Goal: Task Accomplishment & Management: Use online tool/utility

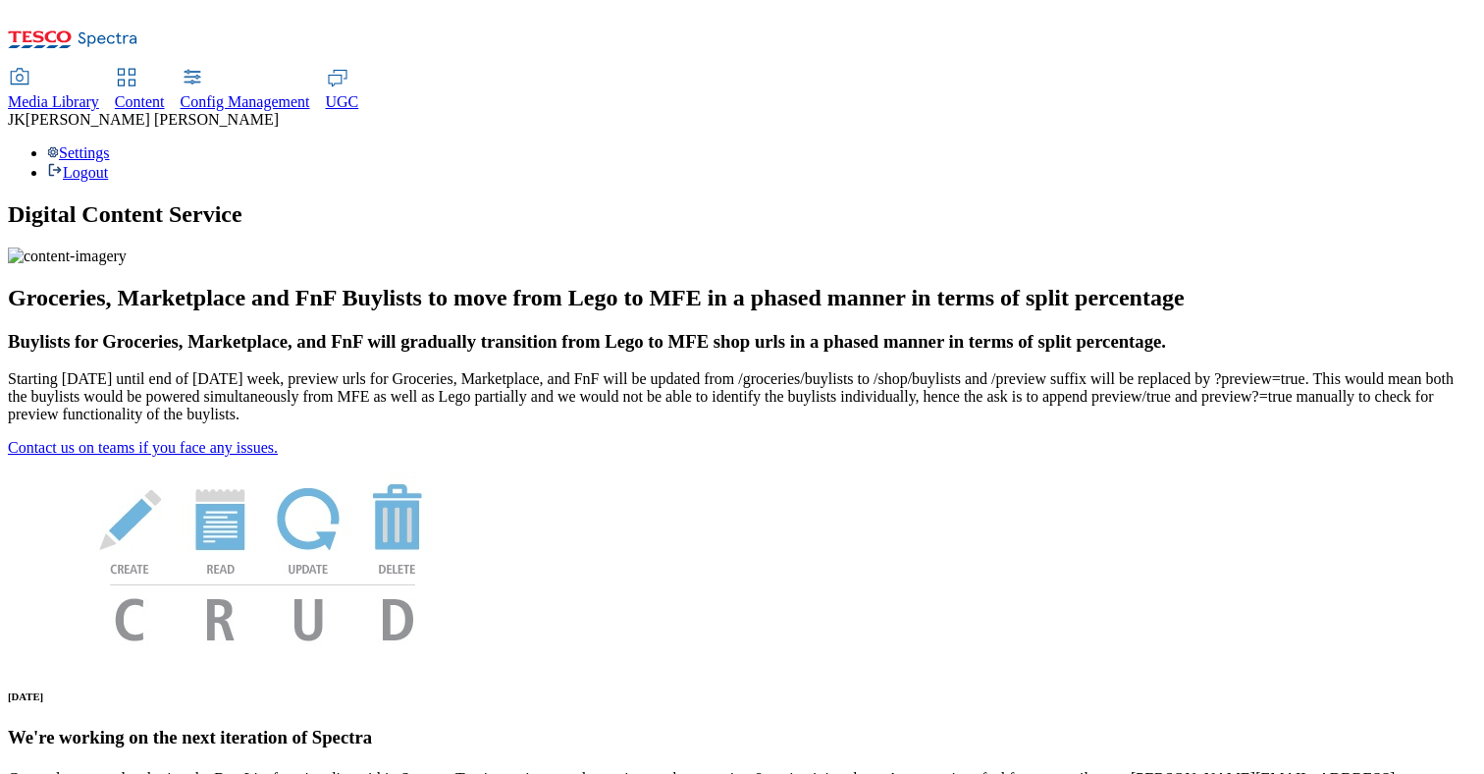
click at [165, 93] on span "Content" at bounding box center [140, 101] width 50 height 17
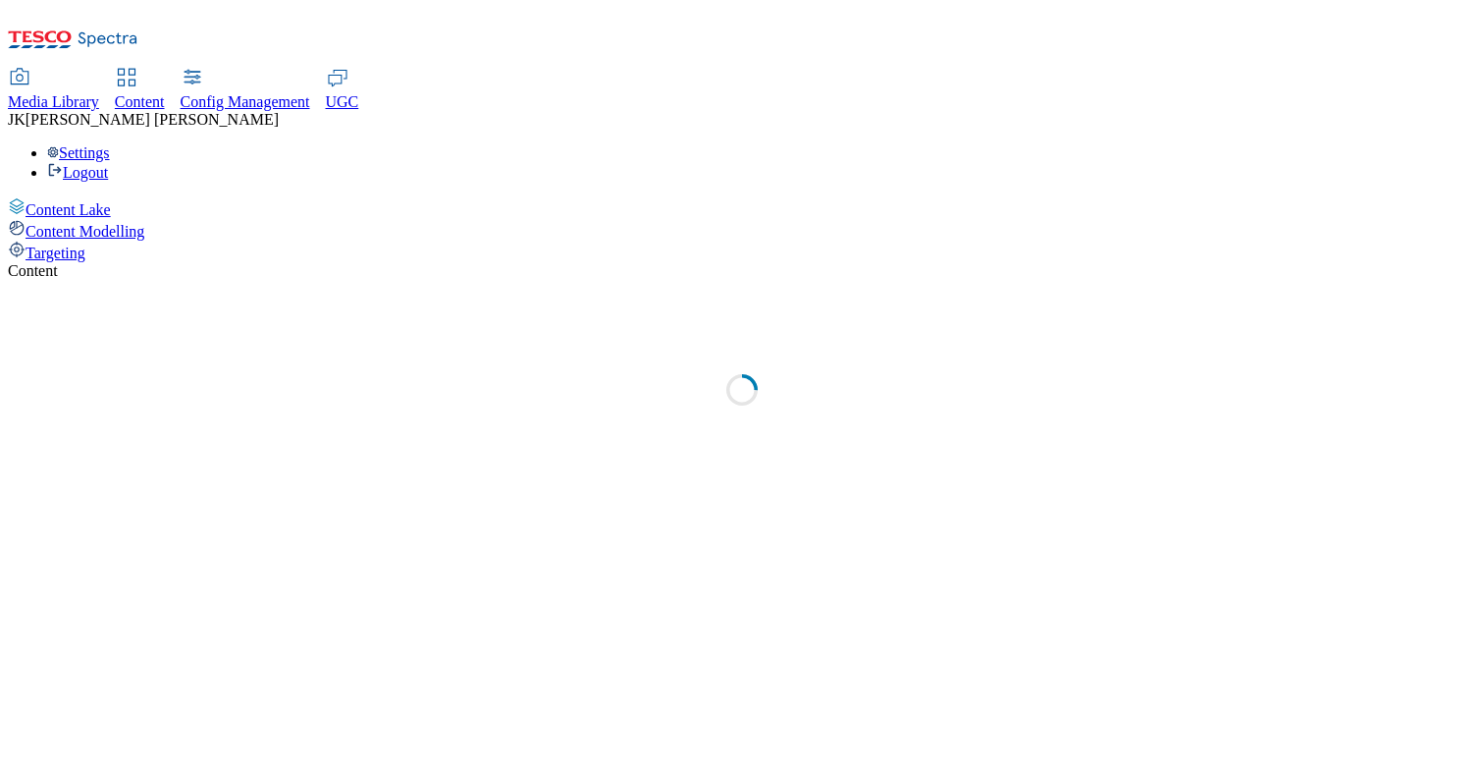
select select "group-comms"
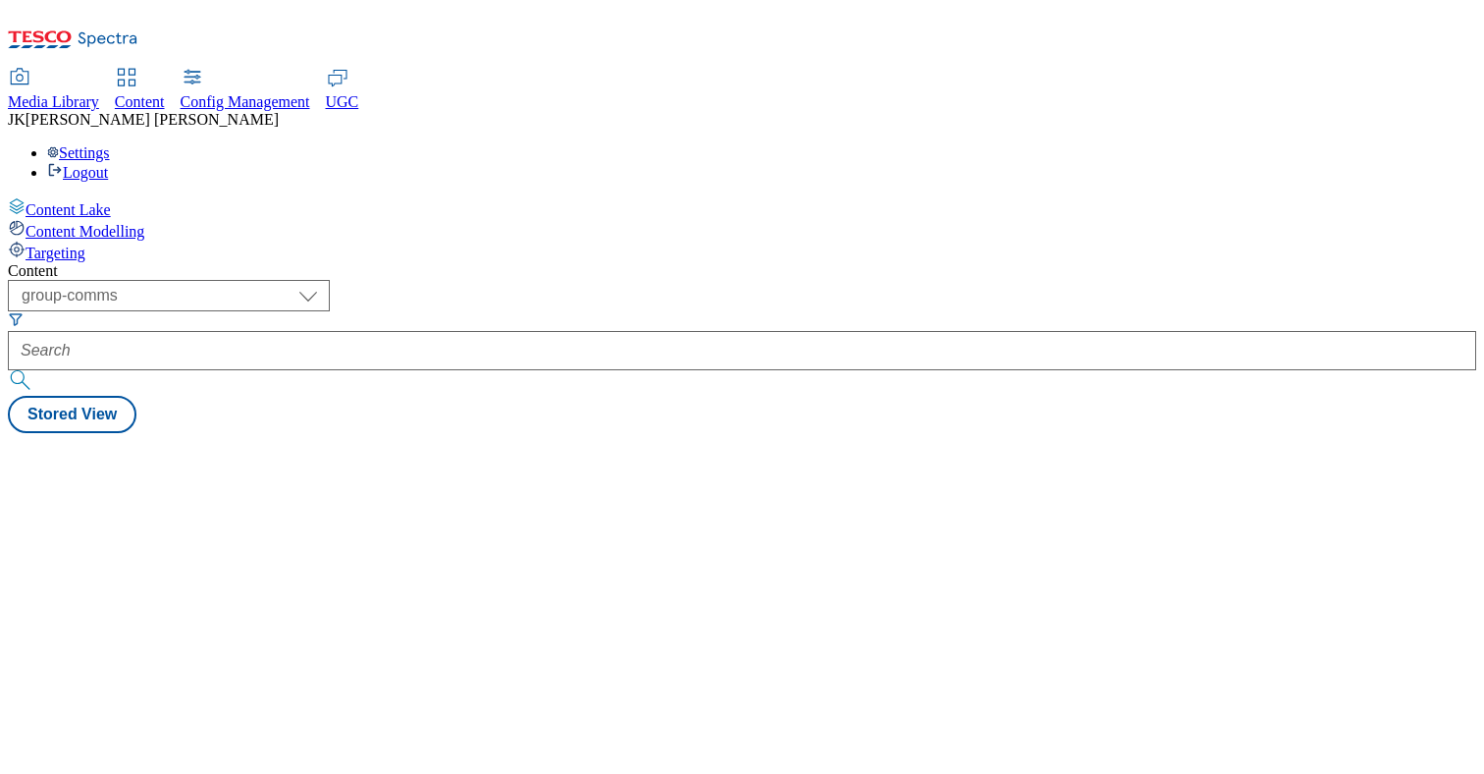
click at [85, 244] on span "Targeting" at bounding box center [56, 252] width 60 height 17
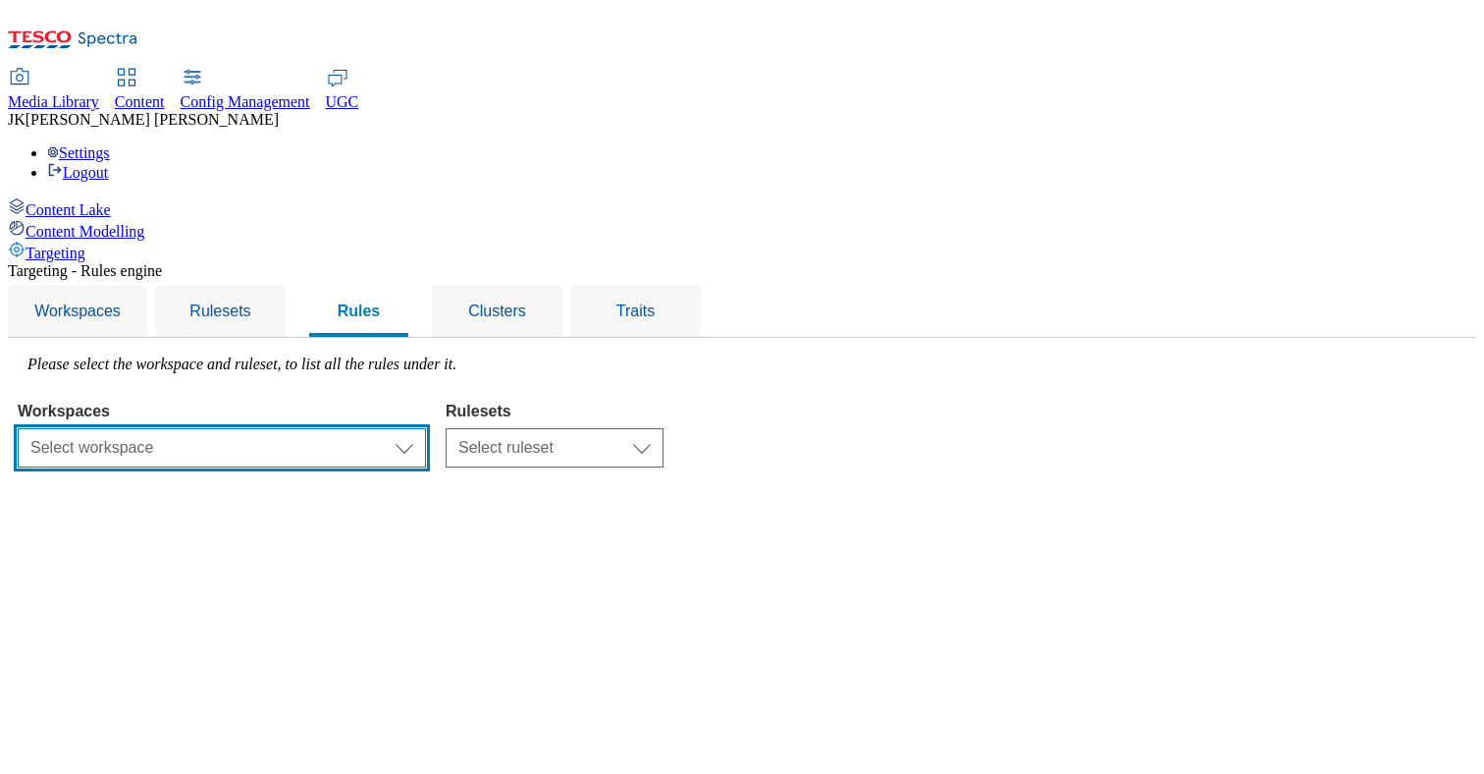
click at [426, 428] on select "Select workspace Test Targeting_9th oct_Sanity test 20th march Test_Sanity_28th…" at bounding box center [222, 447] width 408 height 39
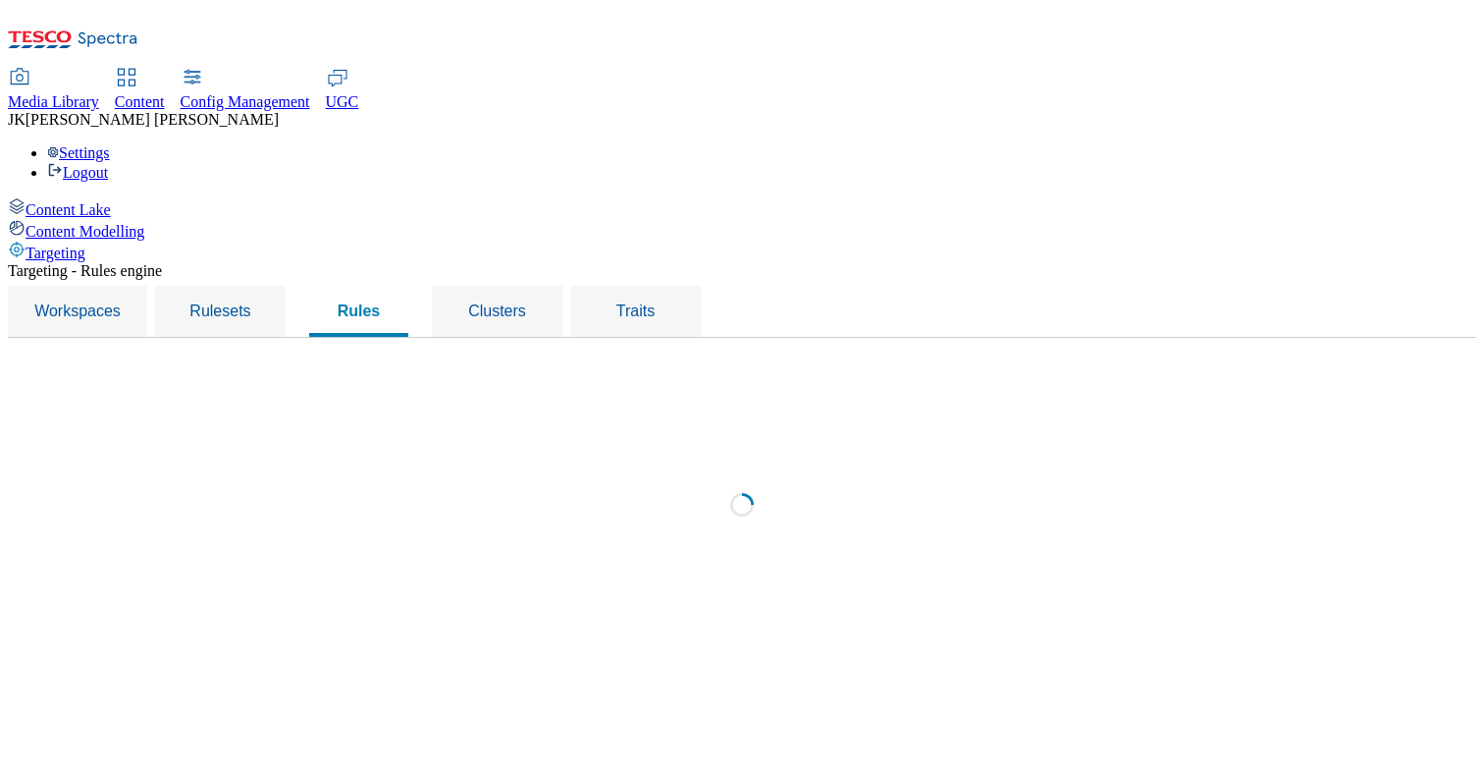
select select "f510054f-adaa-4692-b570-80fa3897127a"
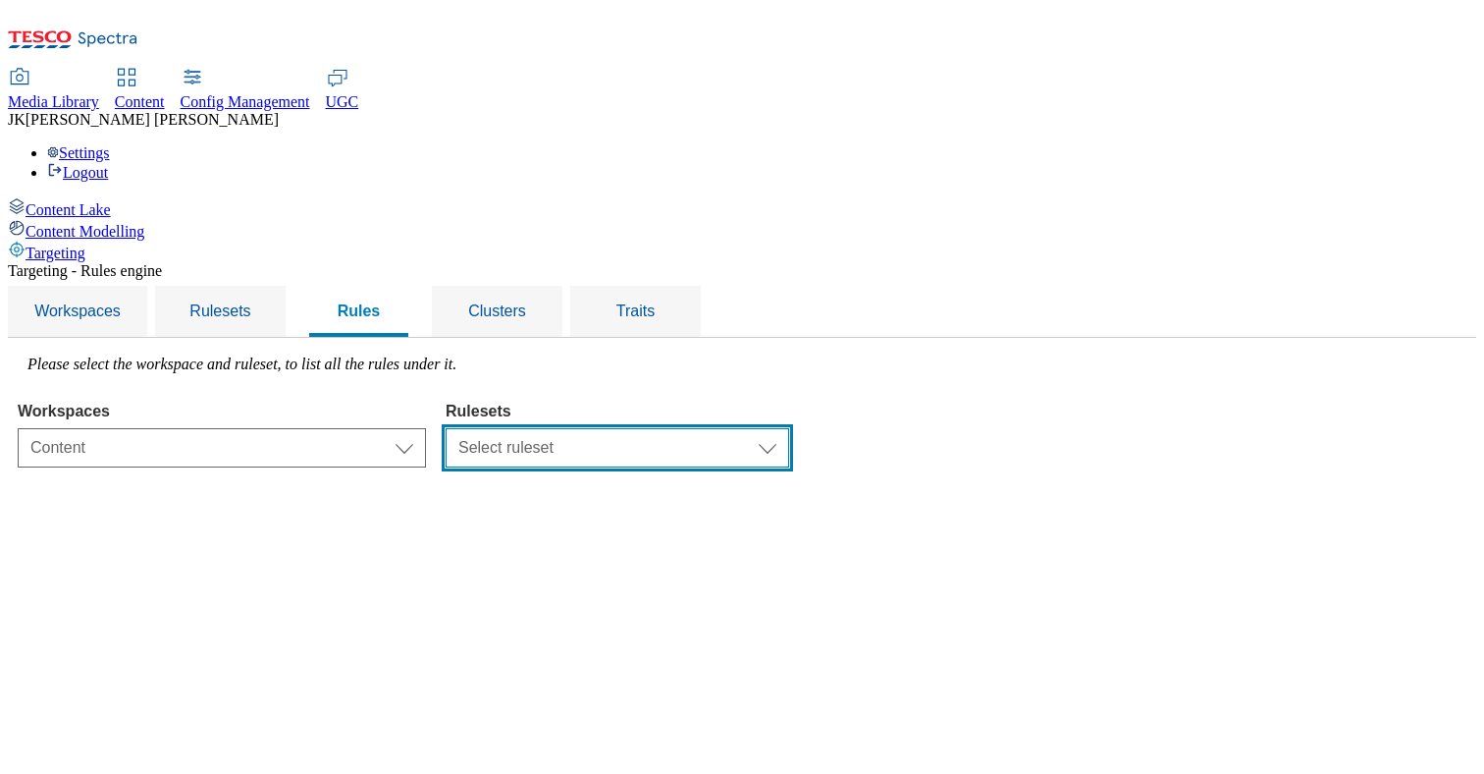
click at [789, 428] on select "Select ruleset CZ TEST HU ROI SK UK phones-uk test-site-v2" at bounding box center [618, 447] width 344 height 39
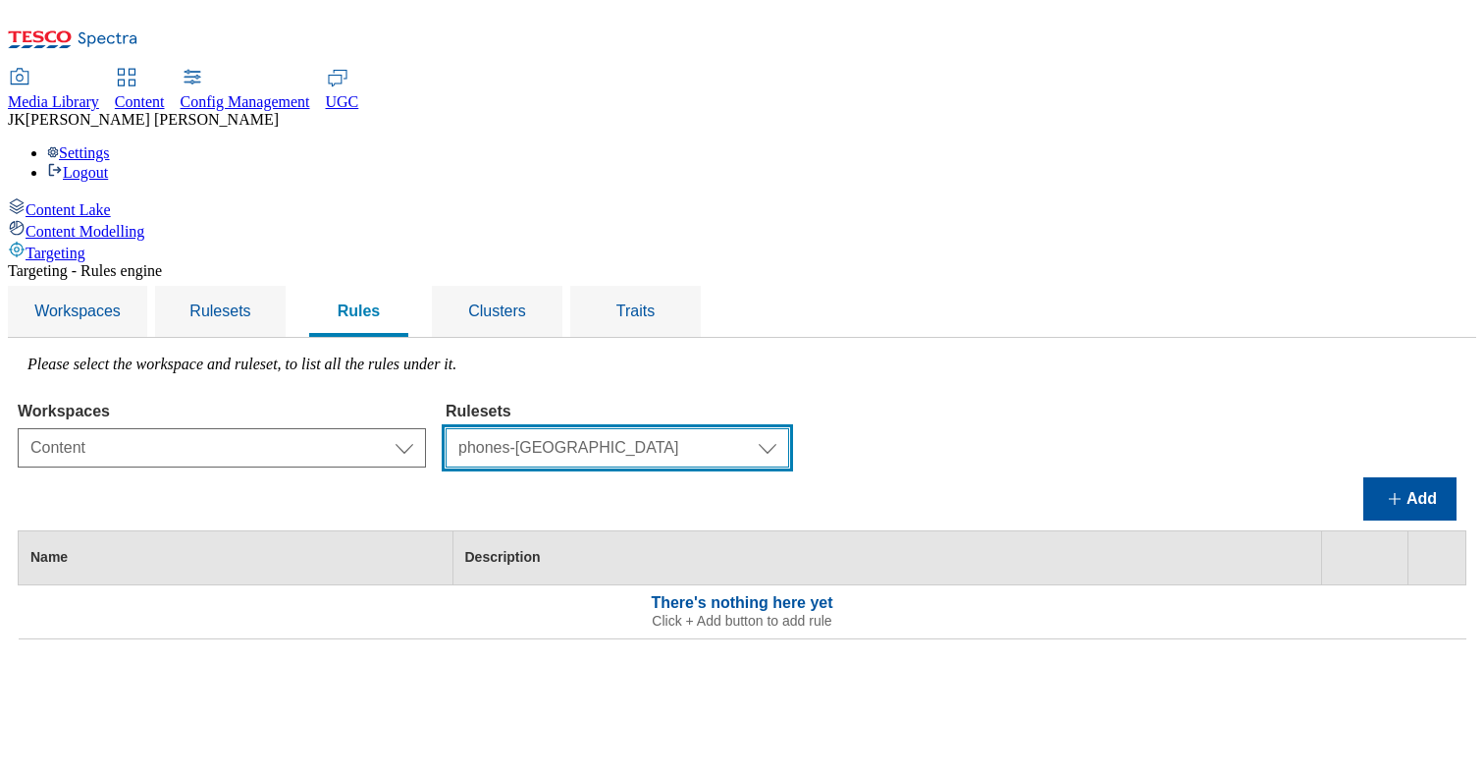
click at [789, 428] on select "Select ruleset CZ TEST HU ROI SK UK phones-uk test-site-v2" at bounding box center [618, 447] width 344 height 39
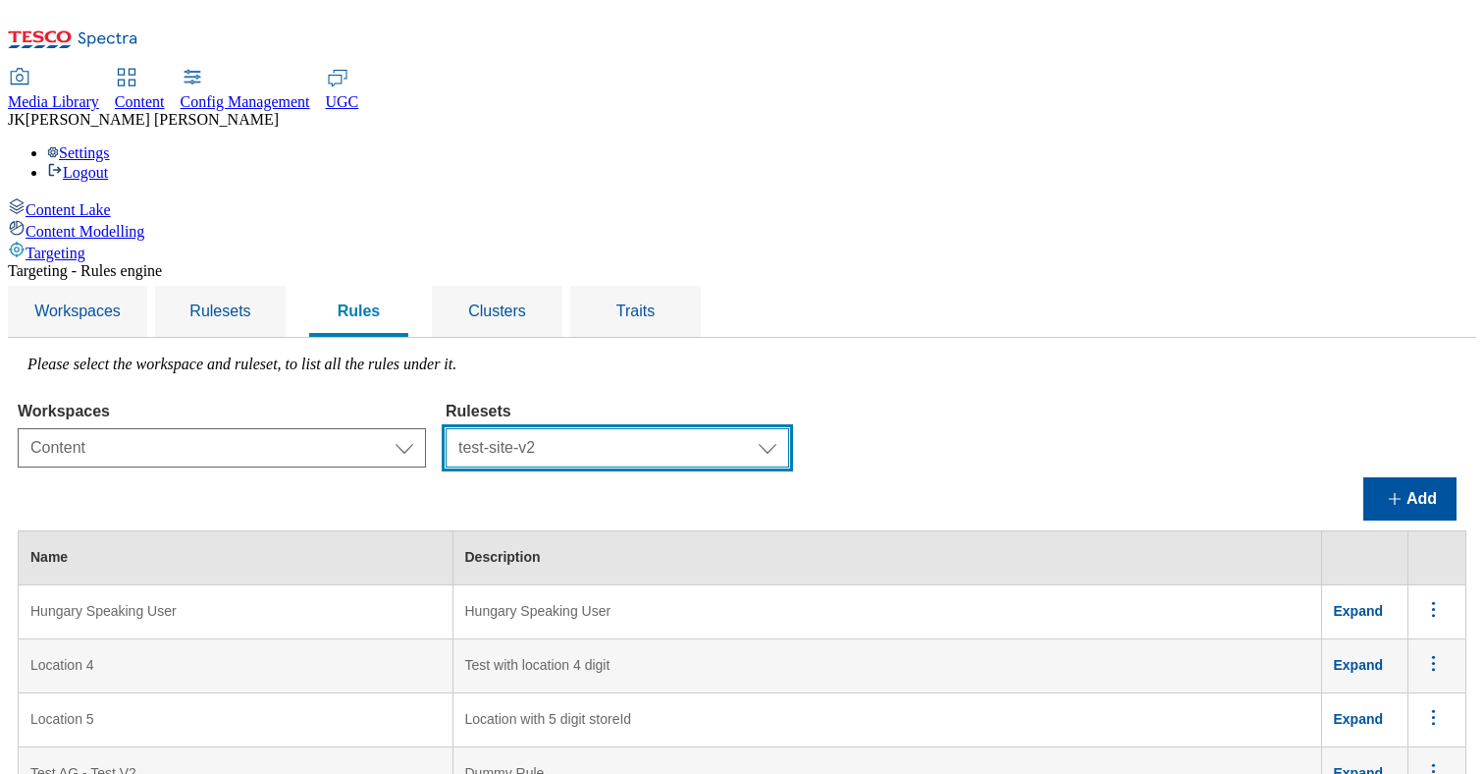
click at [789, 428] on select "Select ruleset CZ TEST HU ROI SK UK phones-uk test-site-v2" at bounding box center [618, 447] width 344 height 39
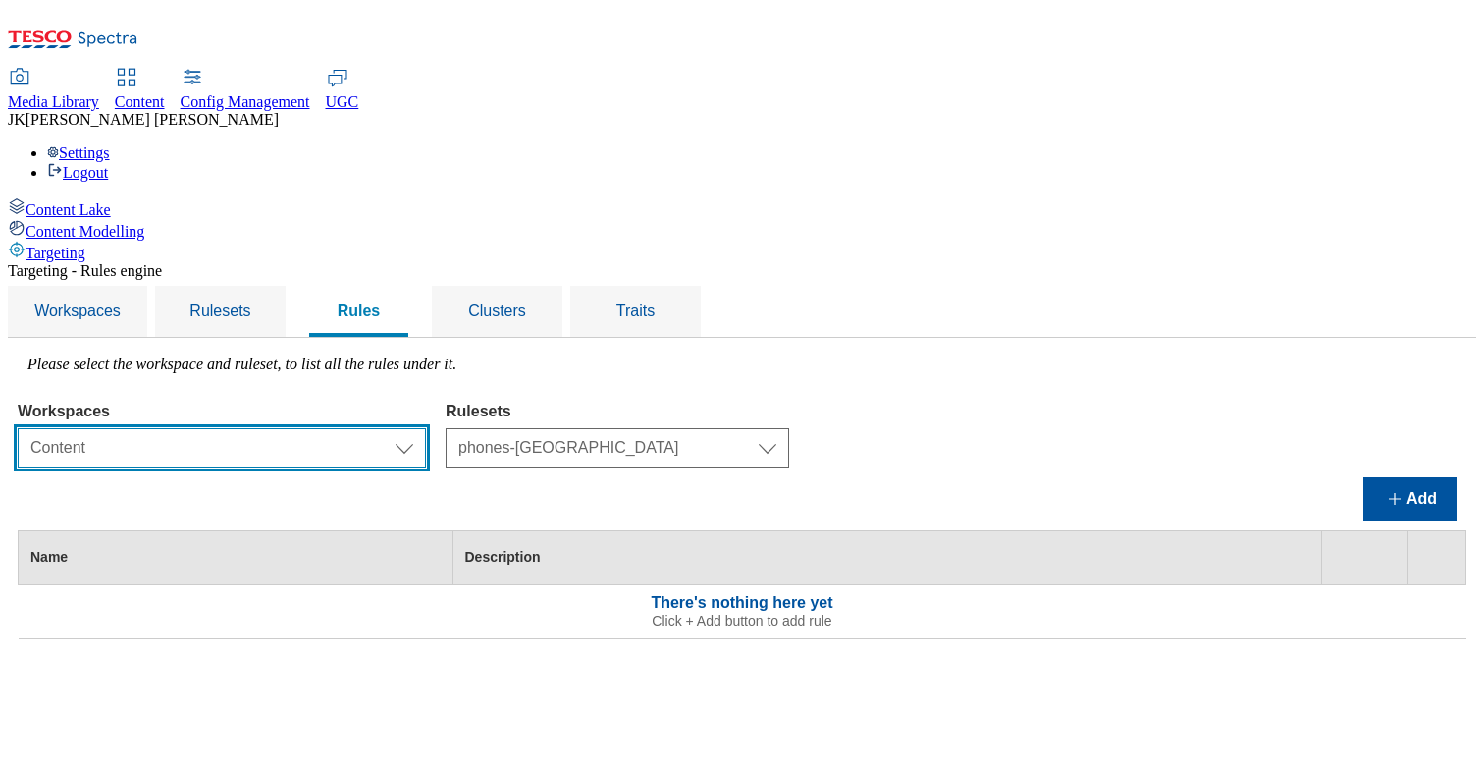
click at [426, 428] on select "Select workspace Test Targeting_9th oct_Sanity test 20th march Test_Sanity_28th…" at bounding box center [222, 447] width 408 height 39
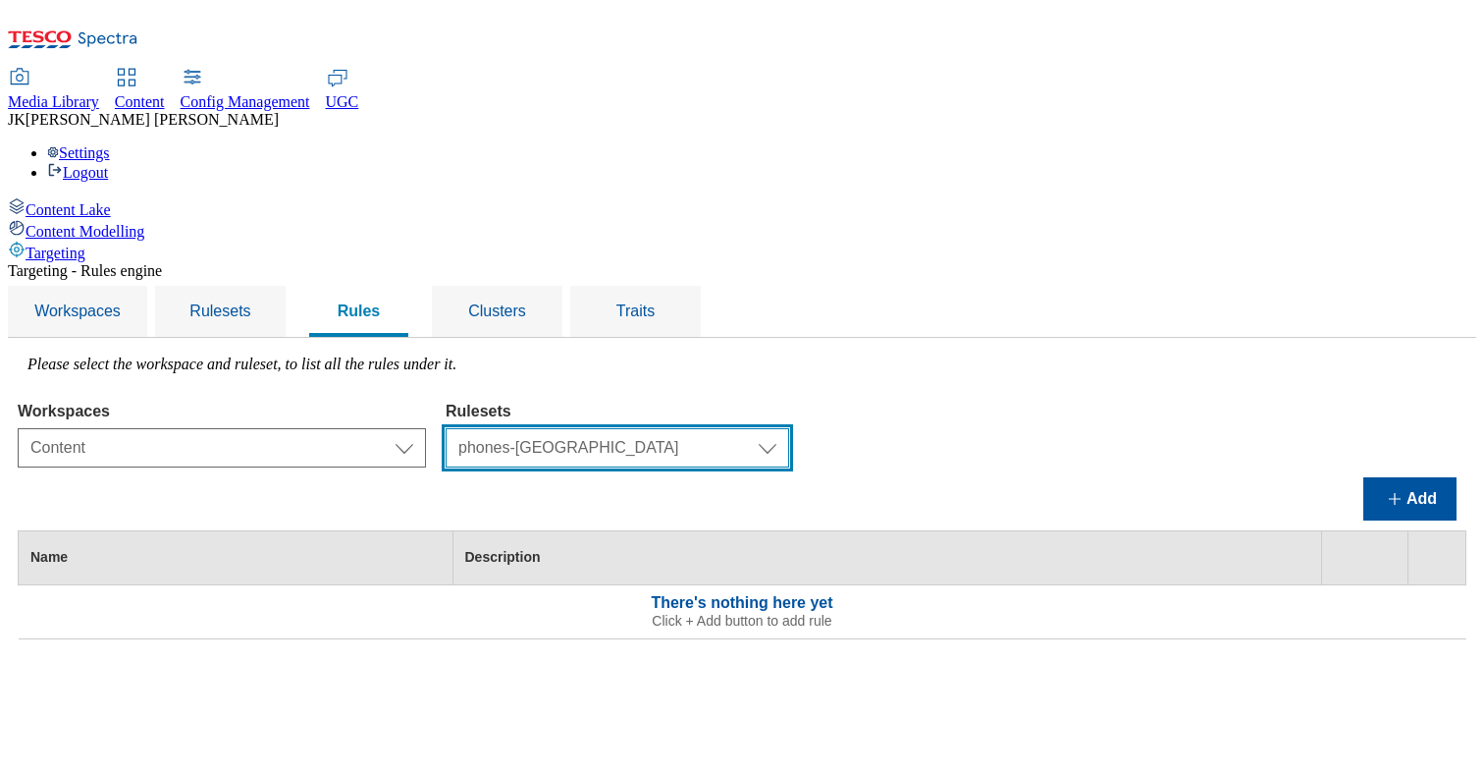
click at [761, 428] on select "Select ruleset CZ TEST HU ROI SK UK phones-uk test-site-v2" at bounding box center [618, 447] width 344 height 39
click at [782, 428] on select "Select ruleset CZ TEST HU ROI SK UK phones-uk test-site-v2" at bounding box center [618, 447] width 344 height 39
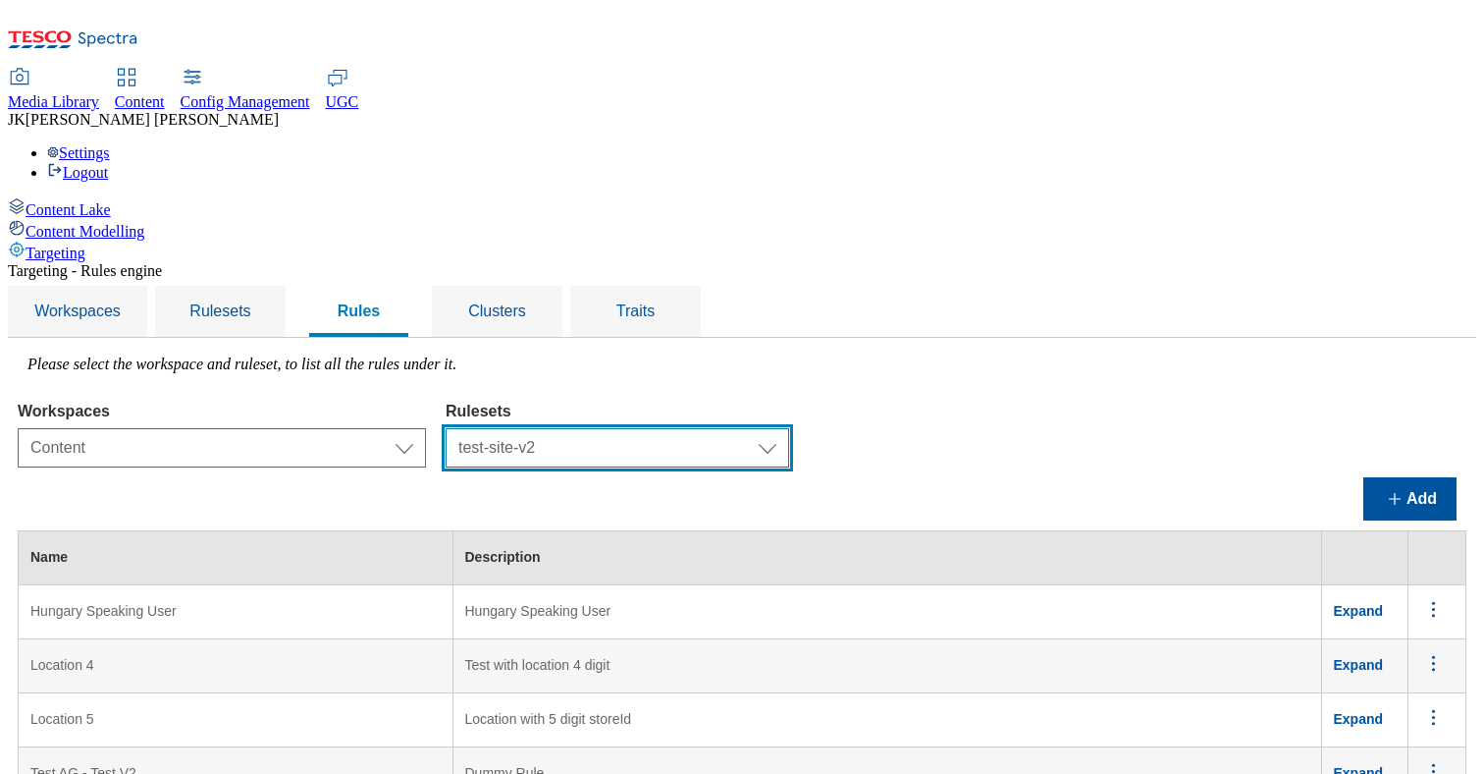
click at [779, 428] on select "Select ruleset CZ TEST HU ROI SK UK phones-uk test-site-v2" at bounding box center [618, 447] width 344 height 39
select select "555f2434-839e-46f0-95e7-02547eb91b49"
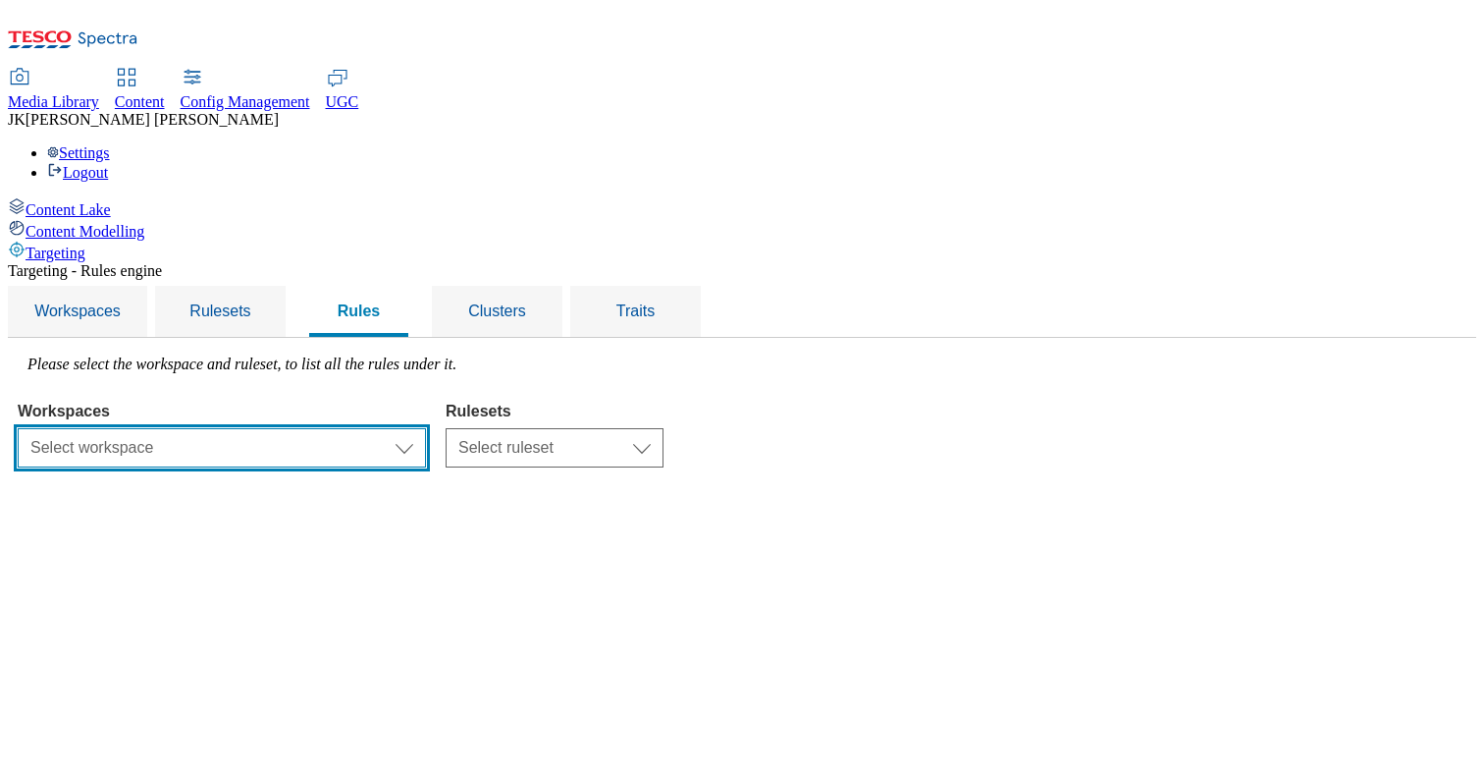
click at [426, 428] on select "Select workspace Test Targeting_9th oct_Sanity test 20th march Test_Sanity_28th…" at bounding box center [222, 447] width 408 height 39
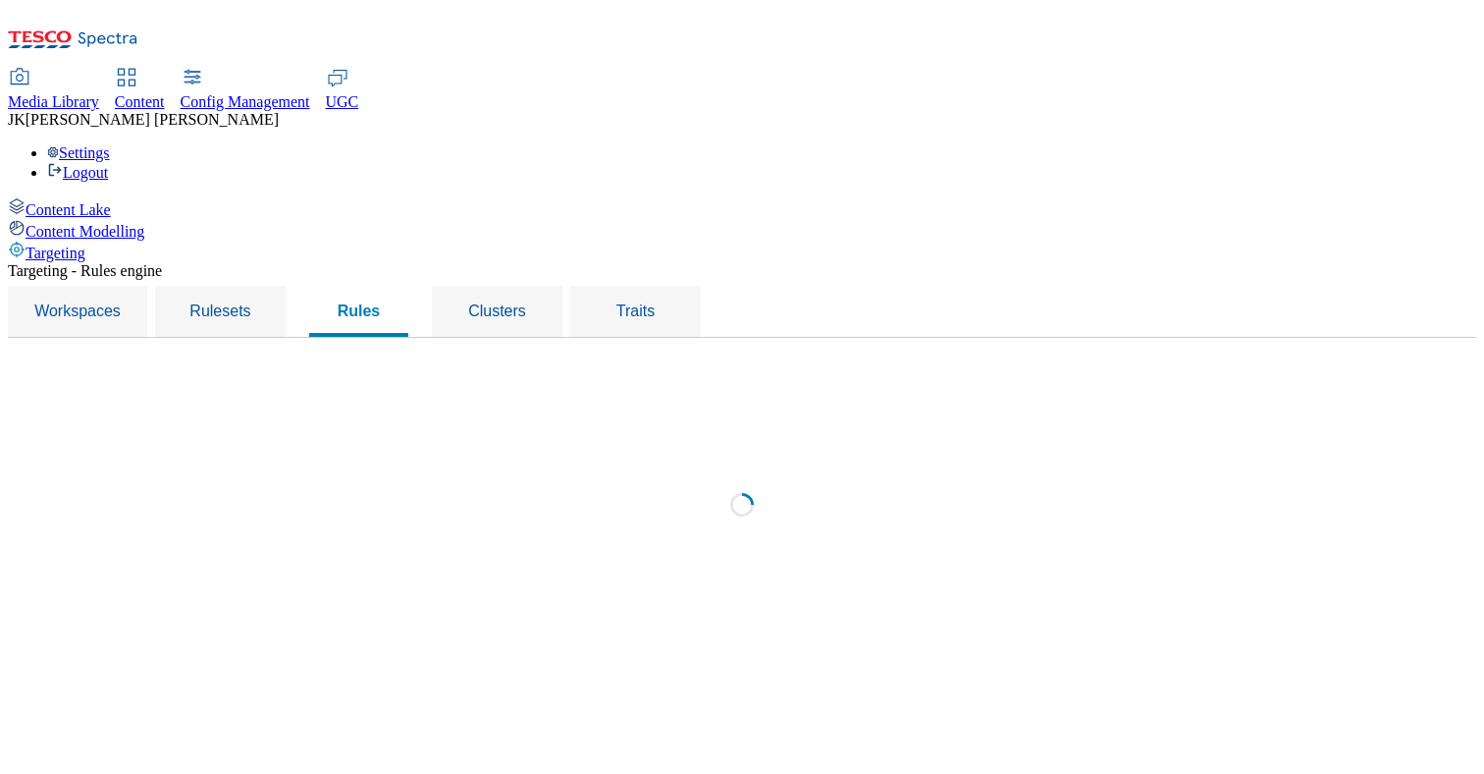
select select "dd640667-13f5-4d0b-acea-0501c9c7dc3b"
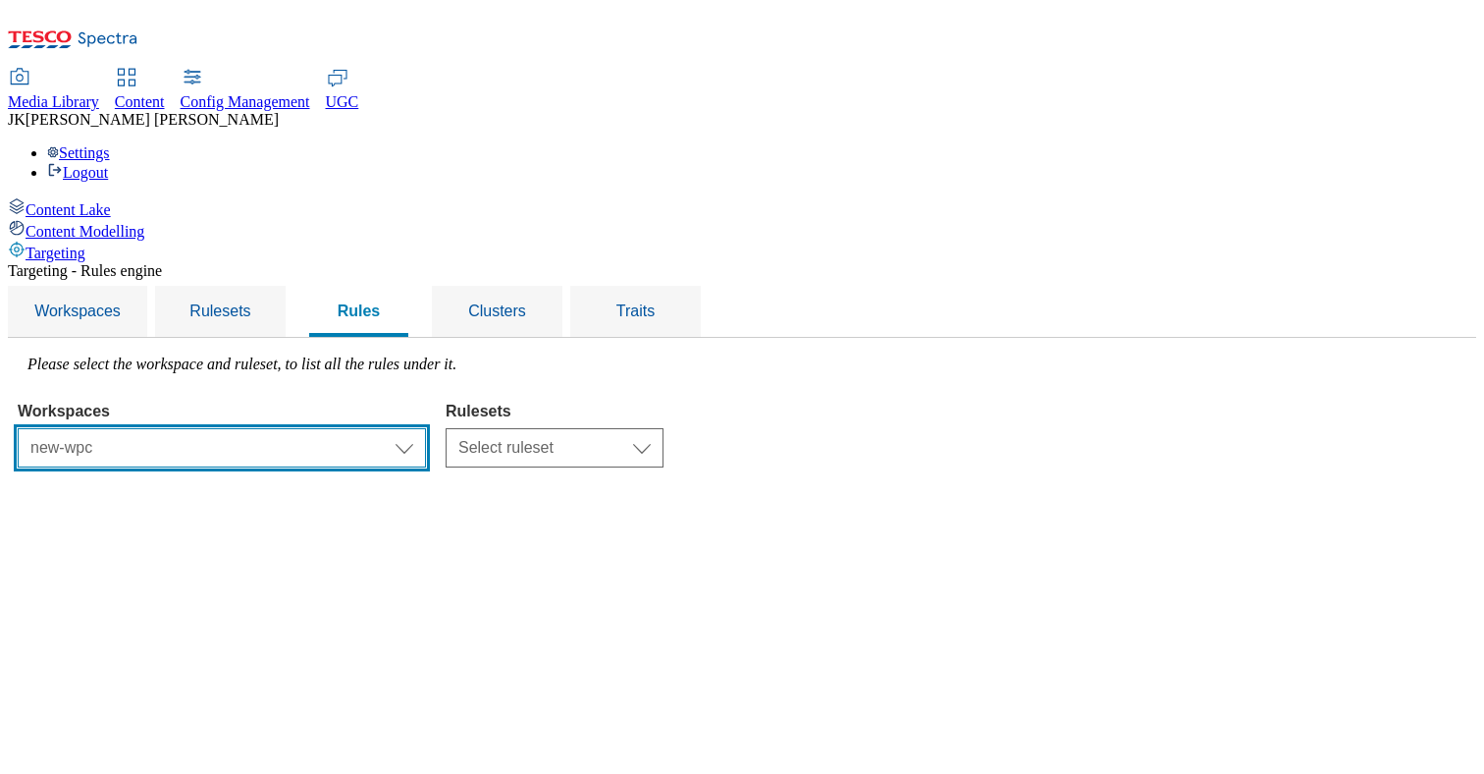
click at [413, 428] on select "Select workspace Test Targeting_9th oct_Sanity test 20th march Test_Sanity_28th…" at bounding box center [222, 447] width 408 height 39
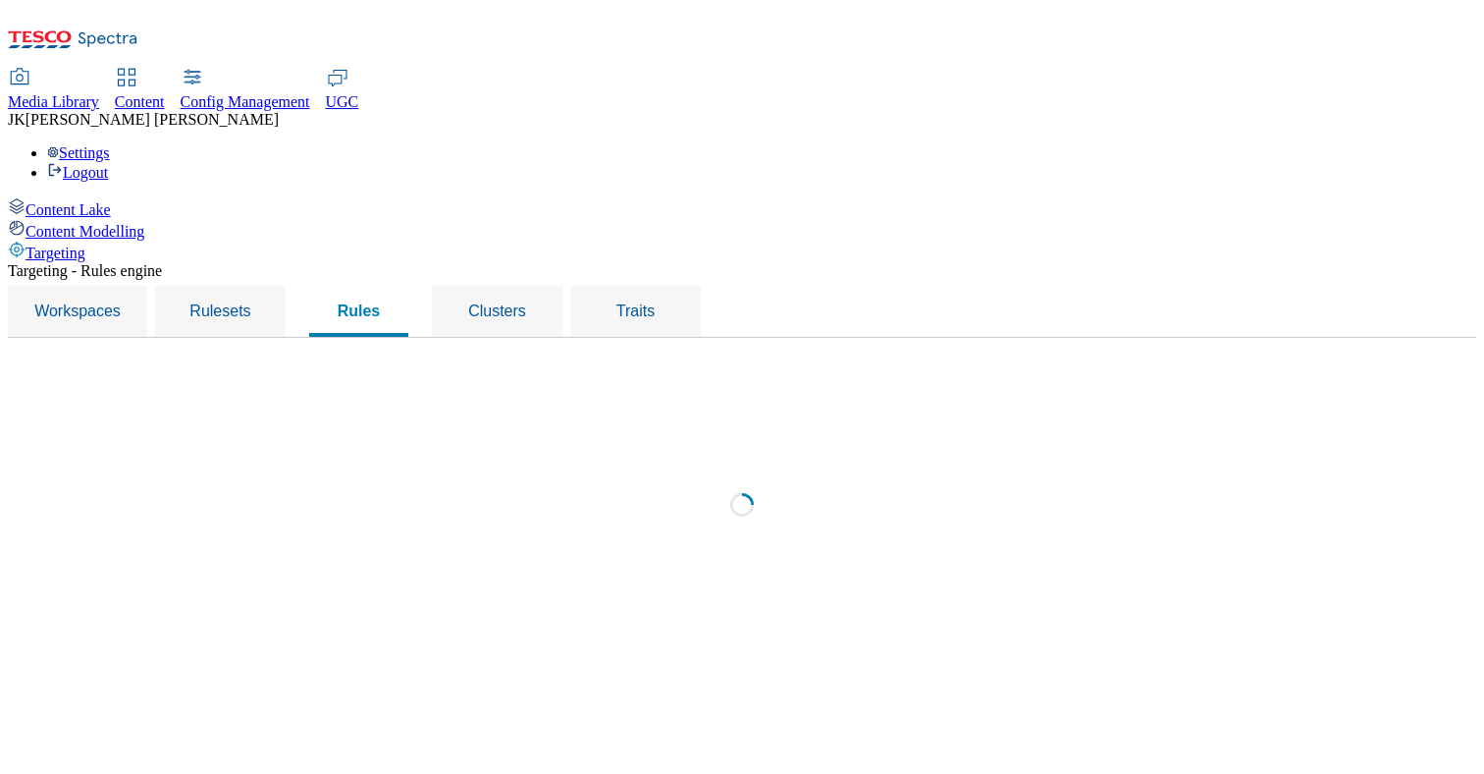
select select "f510054f-adaa-4692-b570-80fa3897127a"
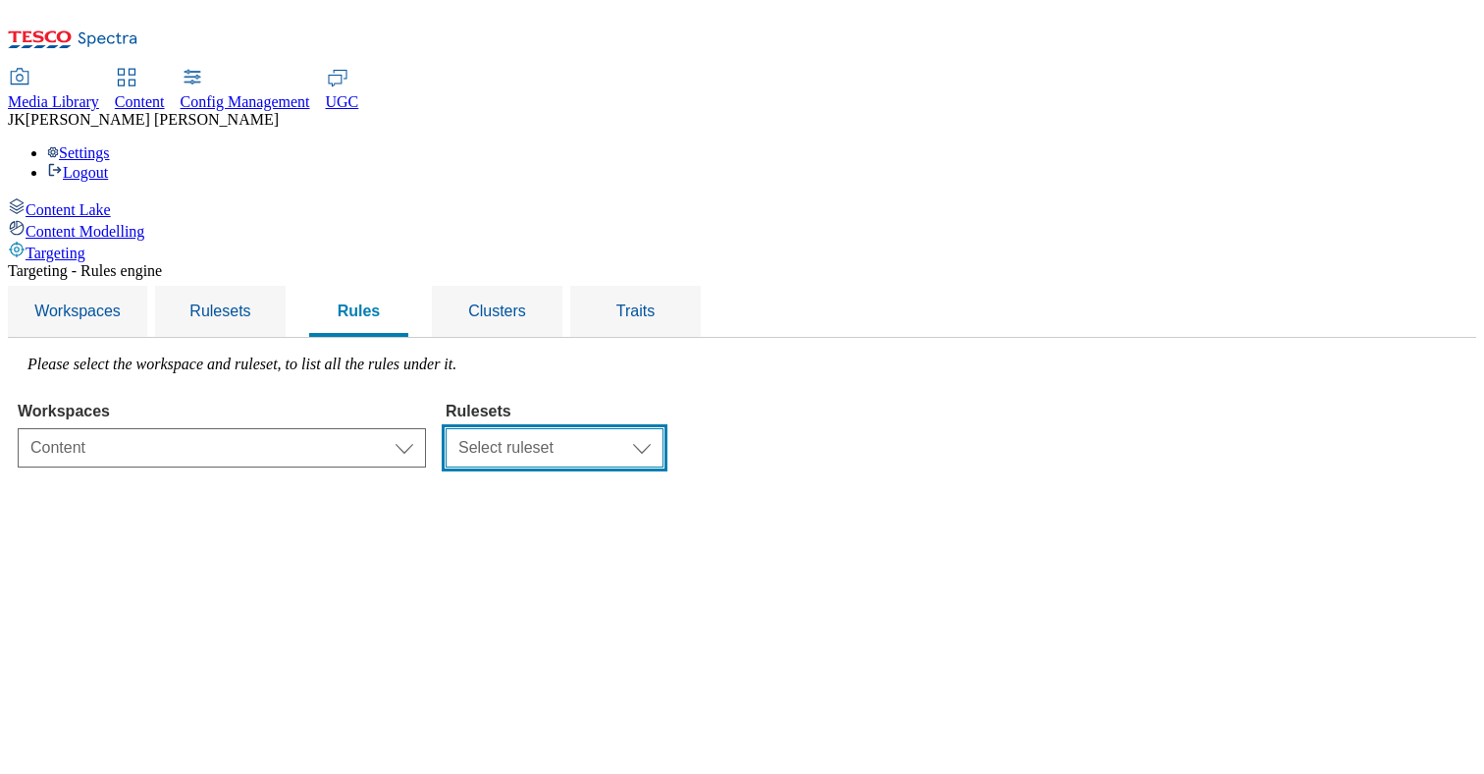
click at [664, 428] on select "Select ruleset CZ TEST HU ROI SK UK" at bounding box center [555, 447] width 218 height 39
